Goal: Find specific page/section

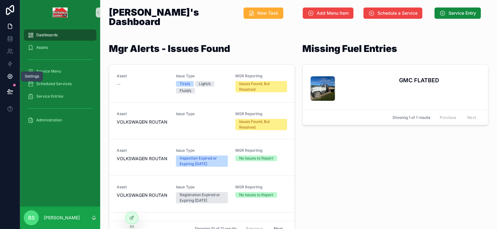
click at [12, 76] on icon at bounding box center [10, 76] width 6 height 6
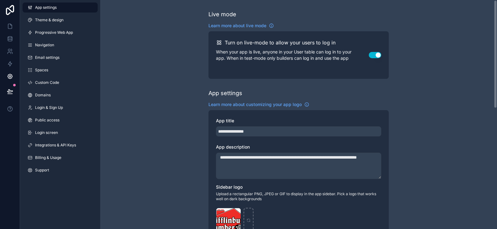
click at [49, 109] on span "Login & Sign Up" at bounding box center [49, 107] width 28 height 5
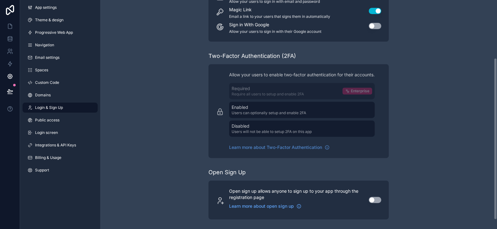
scroll to position [32, 0]
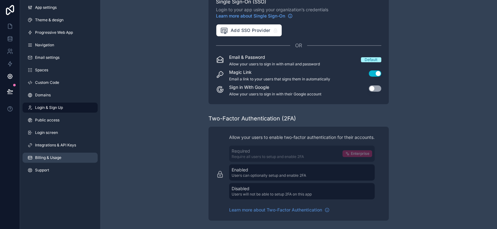
click at [50, 155] on span "Billing & Usage" at bounding box center [48, 157] width 26 height 5
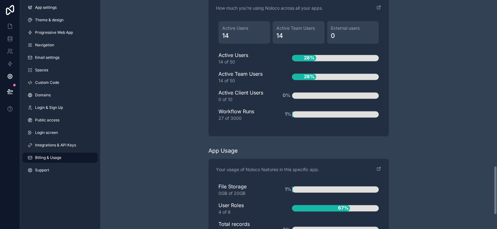
scroll to position [814, 0]
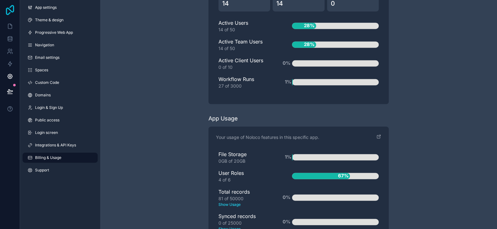
click at [13, 6] on icon at bounding box center [10, 10] width 8 height 10
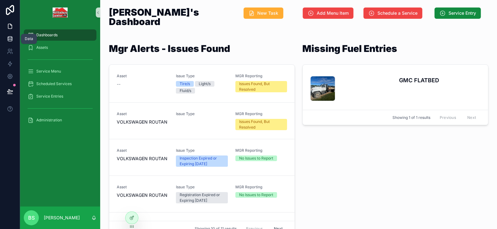
click at [10, 38] on icon at bounding box center [10, 39] width 6 height 6
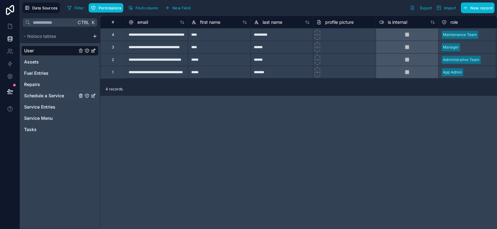
click at [40, 95] on span "Schedule a Service" at bounding box center [44, 96] width 40 height 6
